Goal: Navigation & Orientation: Find specific page/section

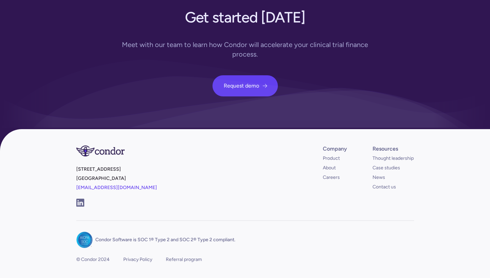
scroll to position [2483, 0]
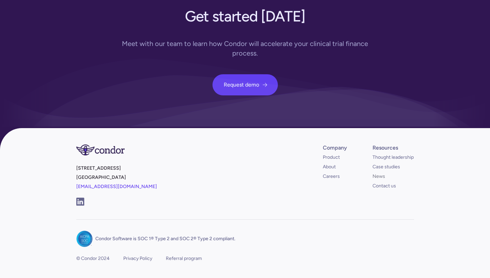
click at [378, 173] on link "News" at bounding box center [379, 176] width 13 height 7
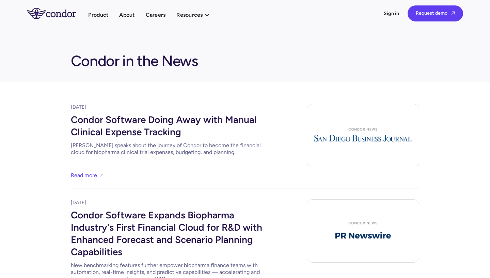
click at [50, 12] on img "home" at bounding box center [51, 13] width 49 height 11
